Goal: Task Accomplishment & Management: Use online tool/utility

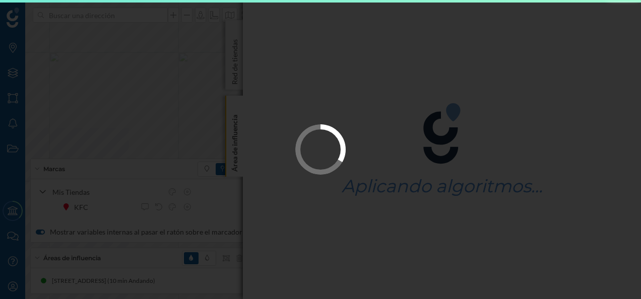
click at [230, 46] on div at bounding box center [320, 149] width 641 height 299
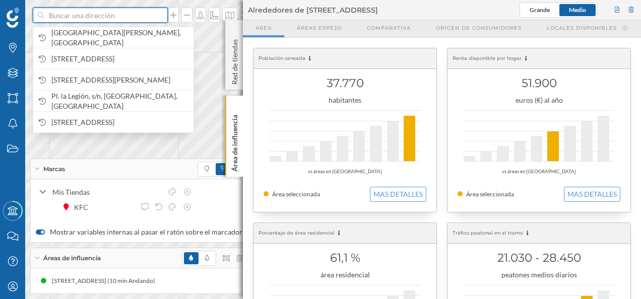
click at [90, 18] on input at bounding box center [100, 15] width 113 height 15
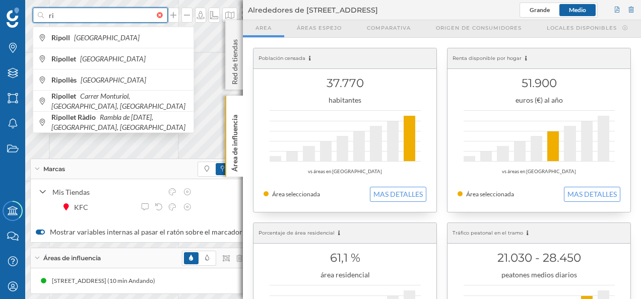
type input "r"
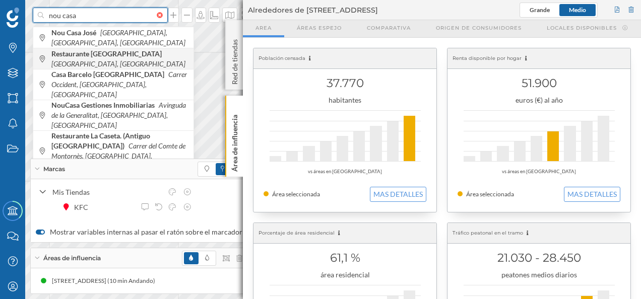
type input "nou casa"
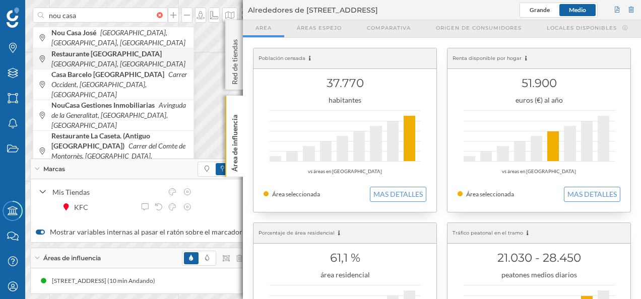
click at [130, 60] on span "Restaurante [GEOGRAPHIC_DATA] [GEOGRAPHIC_DATA], [GEOGRAPHIC_DATA]" at bounding box center [119, 59] width 137 height 20
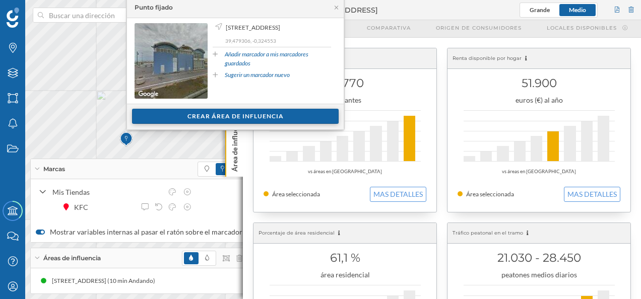
click at [226, 116] on div "Crear área de influencia" at bounding box center [235, 116] width 207 height 15
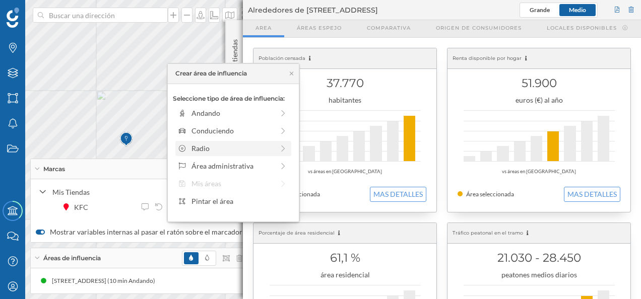
click at [209, 149] on div "Radio" at bounding box center [233, 148] width 82 height 11
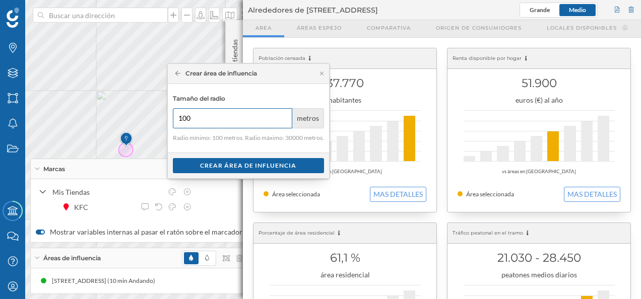
click at [199, 121] on input "100" at bounding box center [233, 118] width 120 height 20
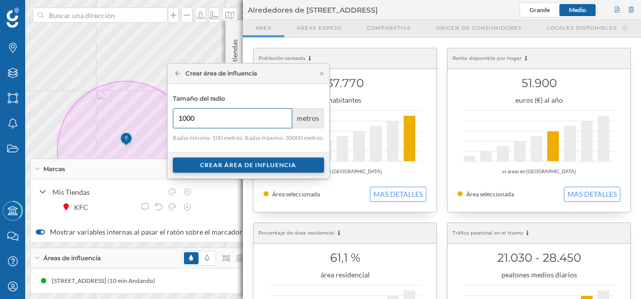
type input "1000"
click at [239, 172] on div "Crear área de influencia" at bounding box center [248, 165] width 151 height 15
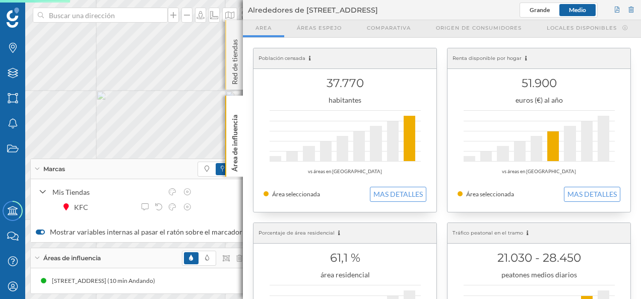
click at [238, 32] on div "Red de tiendas" at bounding box center [234, 55] width 18 height 70
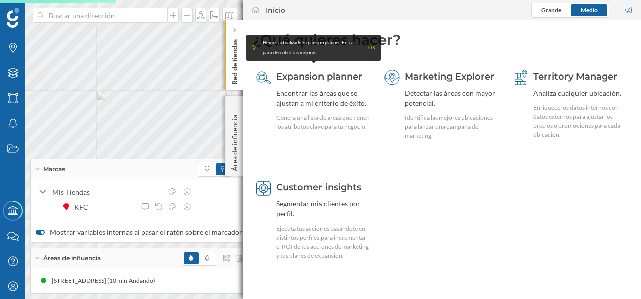
click at [238, 32] on div at bounding box center [235, 30] width 10 height 10
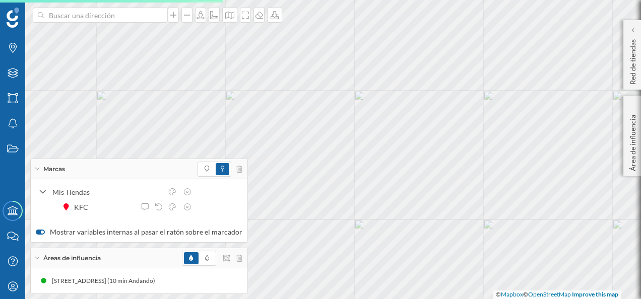
click at [38, 167] on div "Marcas" at bounding box center [139, 169] width 217 height 20
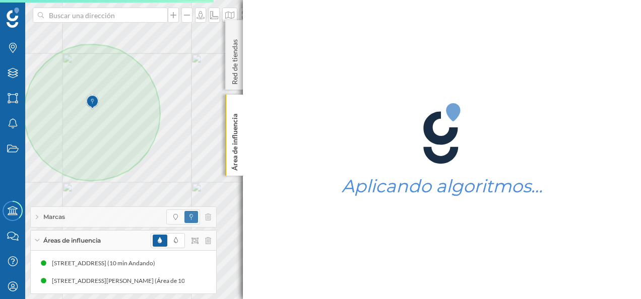
click at [36, 251] on div "Áreas de influencia" at bounding box center [123, 241] width 185 height 20
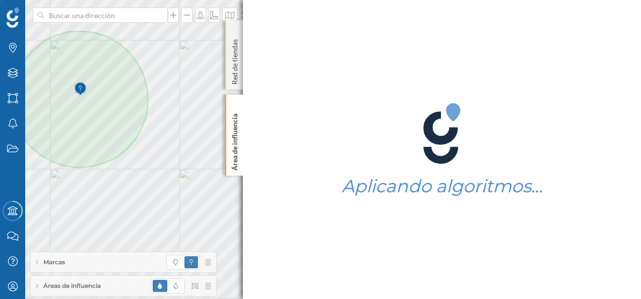
drag, startPoint x: 226, startPoint y: 32, endPoint x: 229, endPoint y: 23, distance: 9.7
click at [225, 32] on div "Red de tiendas" at bounding box center [234, 55] width 18 height 70
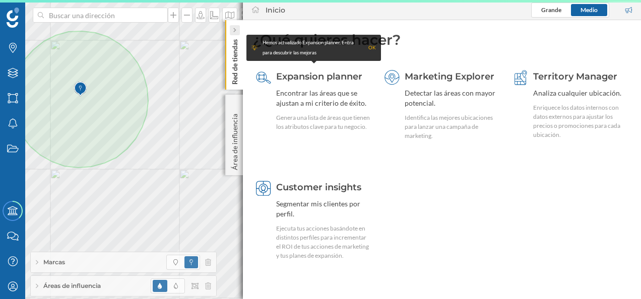
click at [235, 28] on icon at bounding box center [234, 30] width 3 height 5
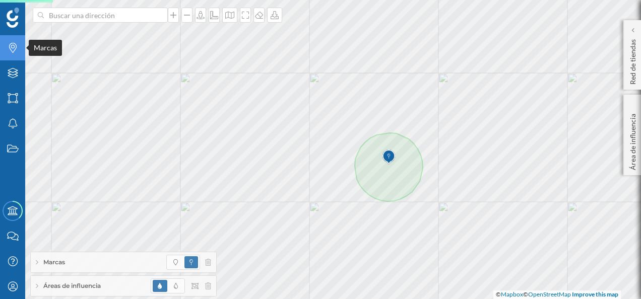
click at [16, 49] on icon "Marcas" at bounding box center [13, 48] width 13 height 10
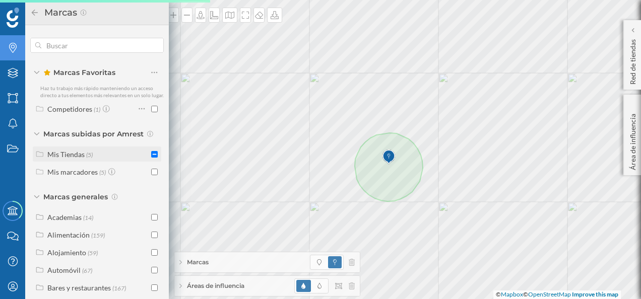
click at [151, 158] on input "checkbox" at bounding box center [154, 154] width 7 height 7
click at [82, 159] on div "Mis Tiendas" at bounding box center [65, 154] width 37 height 9
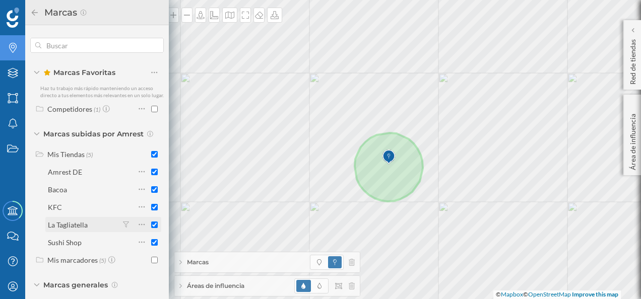
click at [73, 229] on div "La Tagliatella" at bounding box center [68, 225] width 40 height 9
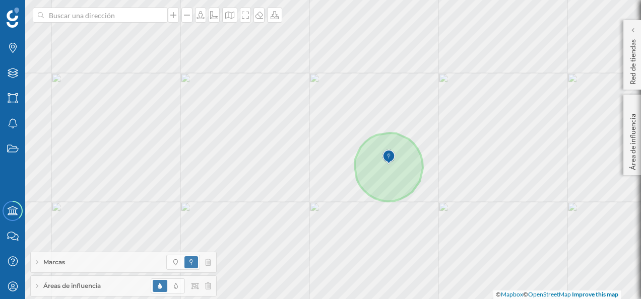
click at [47, 264] on span "Marcas" at bounding box center [54, 262] width 22 height 9
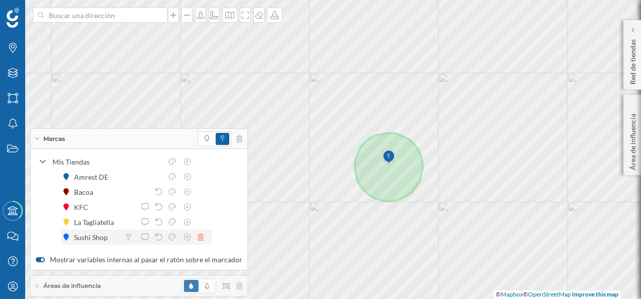
click at [199, 238] on icon at bounding box center [201, 237] width 6 height 7
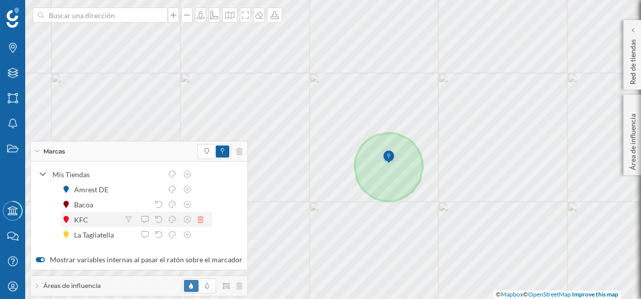
click at [200, 222] on icon at bounding box center [201, 219] width 6 height 7
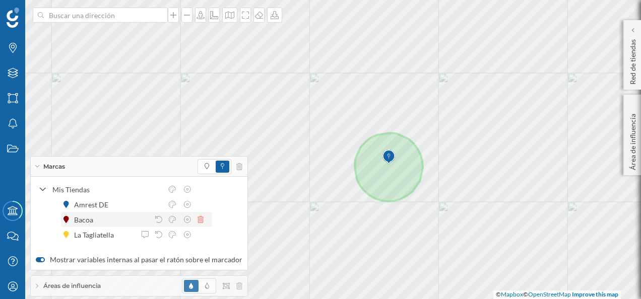
click at [202, 220] on icon at bounding box center [201, 219] width 6 height 7
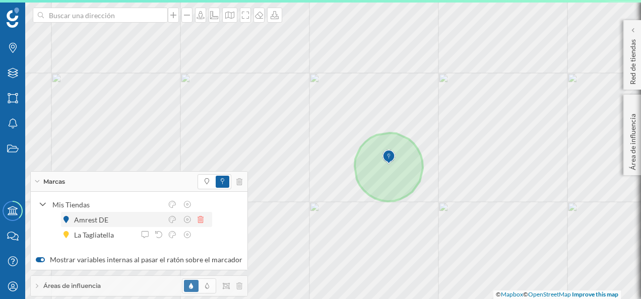
click at [202, 220] on icon at bounding box center [201, 219] width 6 height 7
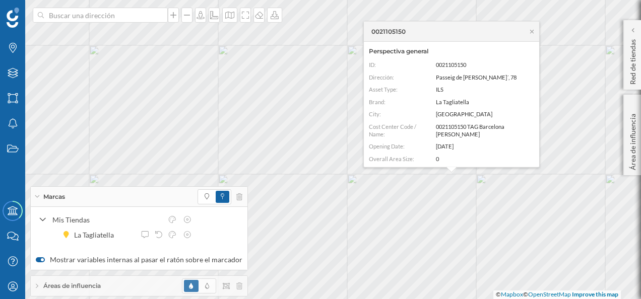
click at [83, 282] on span "Áreas de influencia" at bounding box center [71, 286] width 57 height 9
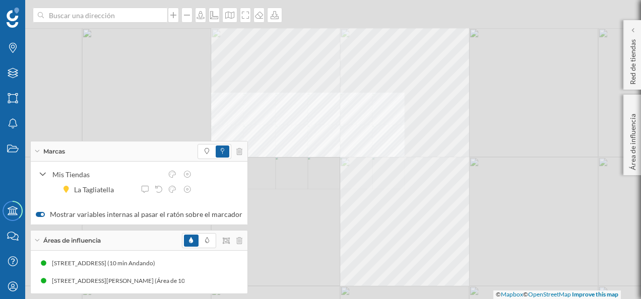
click at [362, 178] on div "© Mapbox © OpenStreetMap Improve this map" at bounding box center [320, 149] width 641 height 299
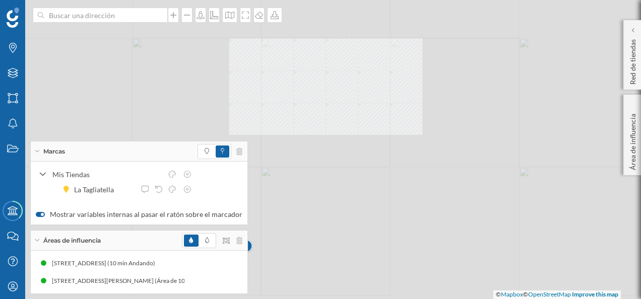
drag, startPoint x: 324, startPoint y: 227, endPoint x: 372, endPoint y: 98, distance: 137.8
click at [372, 98] on div "© Mapbox © OpenStreetMap Improve this map" at bounding box center [320, 149] width 641 height 299
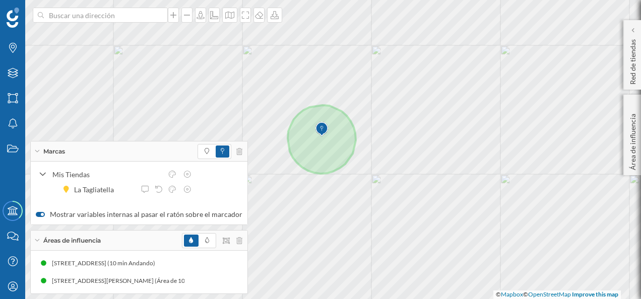
drag, startPoint x: 323, startPoint y: 134, endPoint x: 330, endPoint y: 135, distance: 7.1
click at [328, 135] on img at bounding box center [321, 129] width 13 height 20
